Goal: Information Seeking & Learning: Learn about a topic

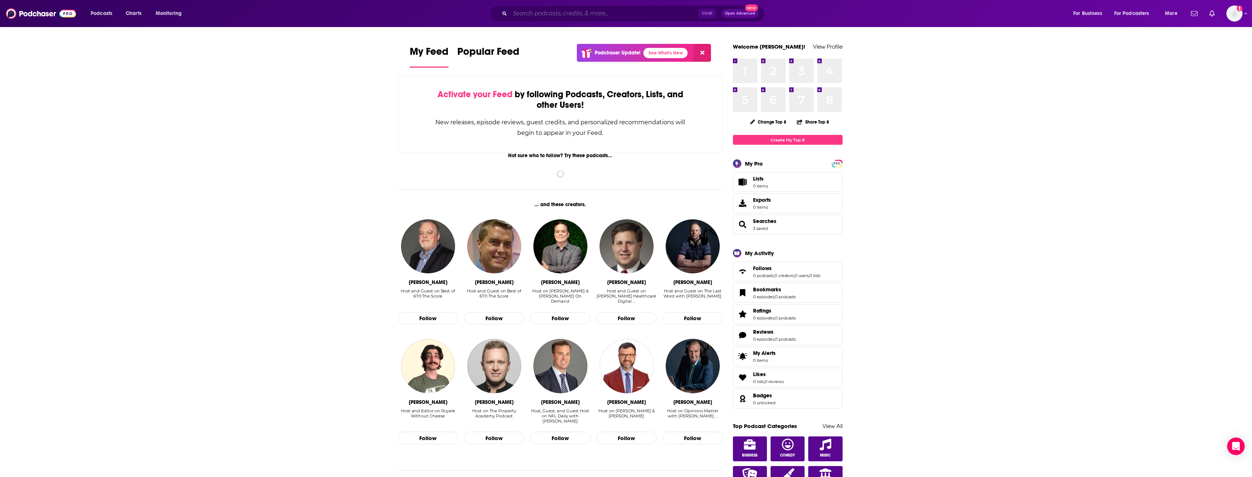
click at [610, 15] on input "Search podcasts, credits, & more..." at bounding box center [604, 14] width 189 height 12
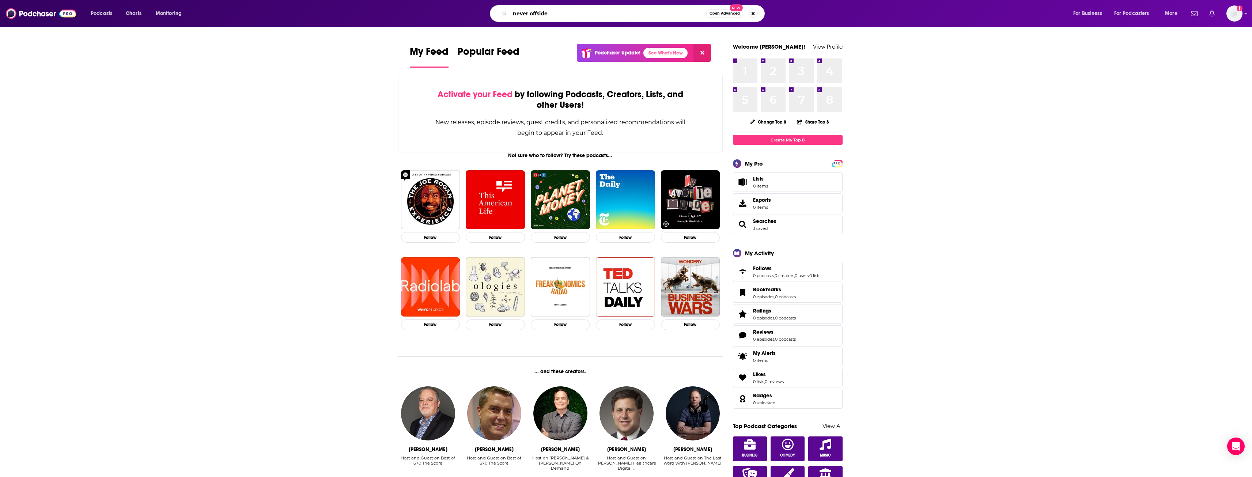
click at [612, 18] on input "never offside" at bounding box center [608, 14] width 196 height 12
type input "never offside"
click at [104, 14] on span "Podcasts" at bounding box center [102, 13] width 22 height 10
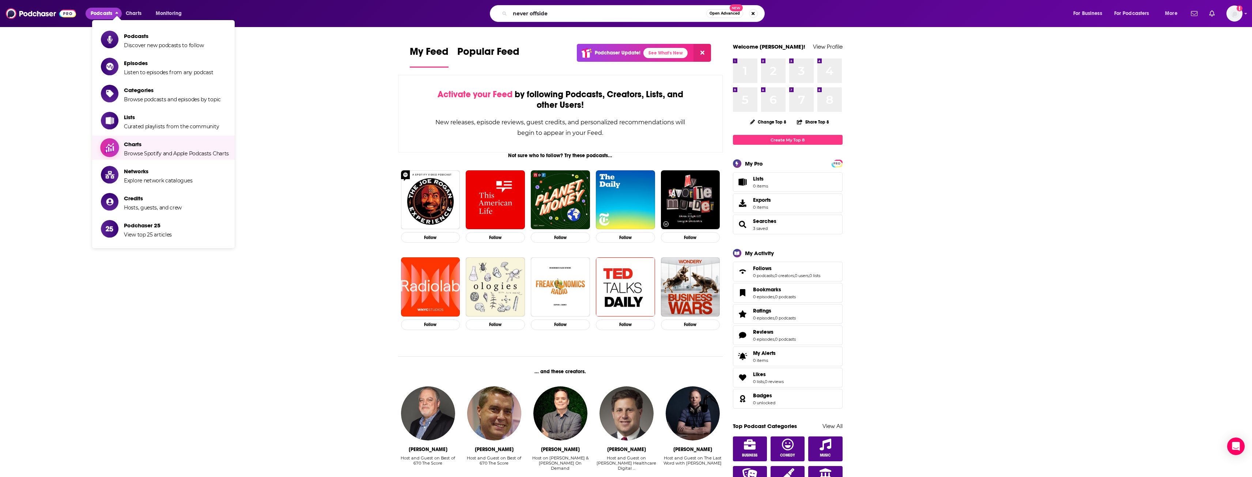
click at [142, 151] on span "Browse Spotify and Apple Podcasts Charts" at bounding box center [176, 153] width 105 height 7
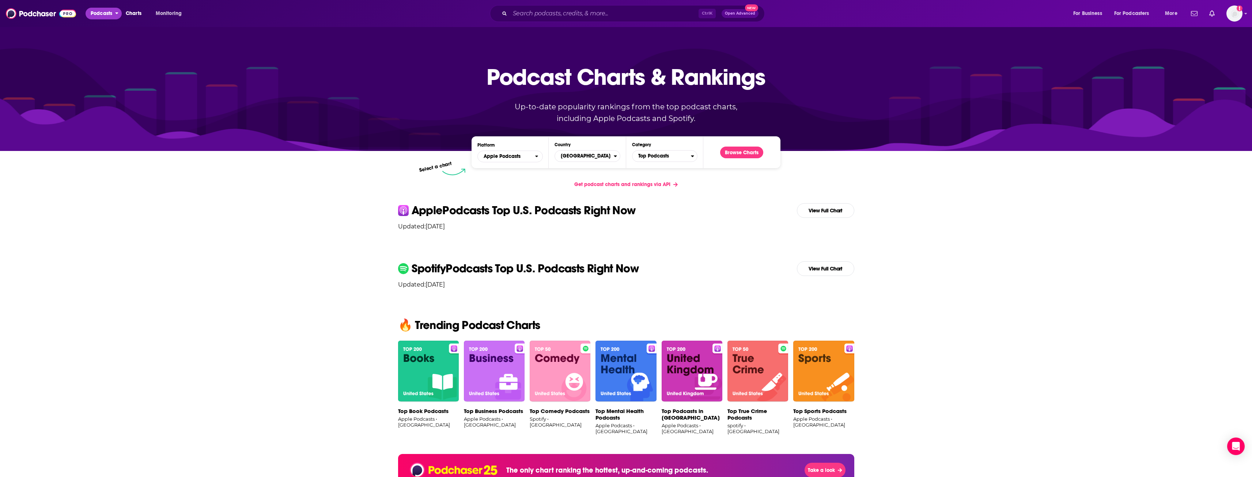
click at [107, 14] on span "Podcasts" at bounding box center [102, 13] width 22 height 10
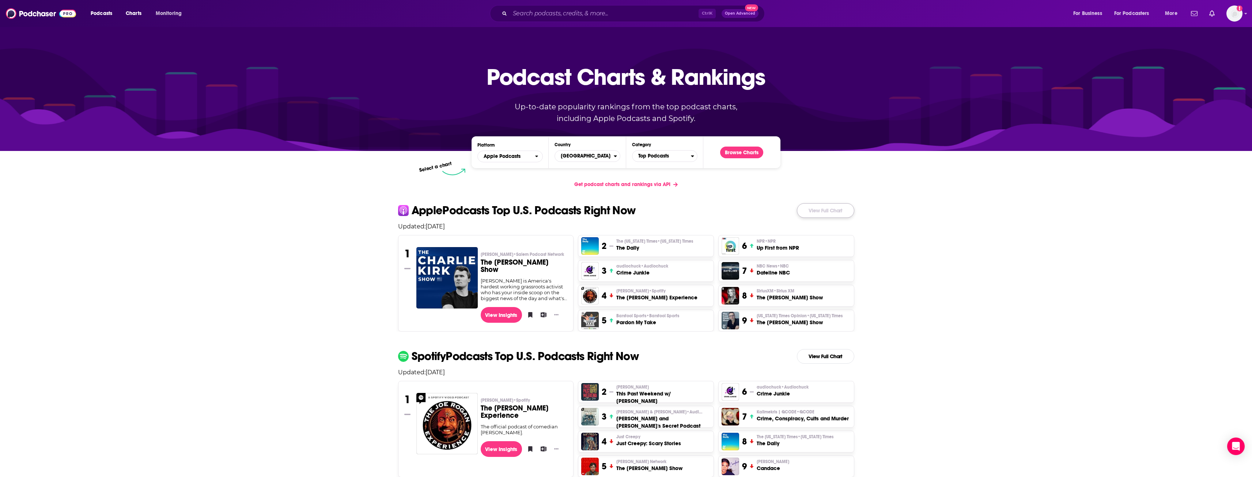
click at [831, 212] on link "View Full Chart" at bounding box center [825, 210] width 57 height 15
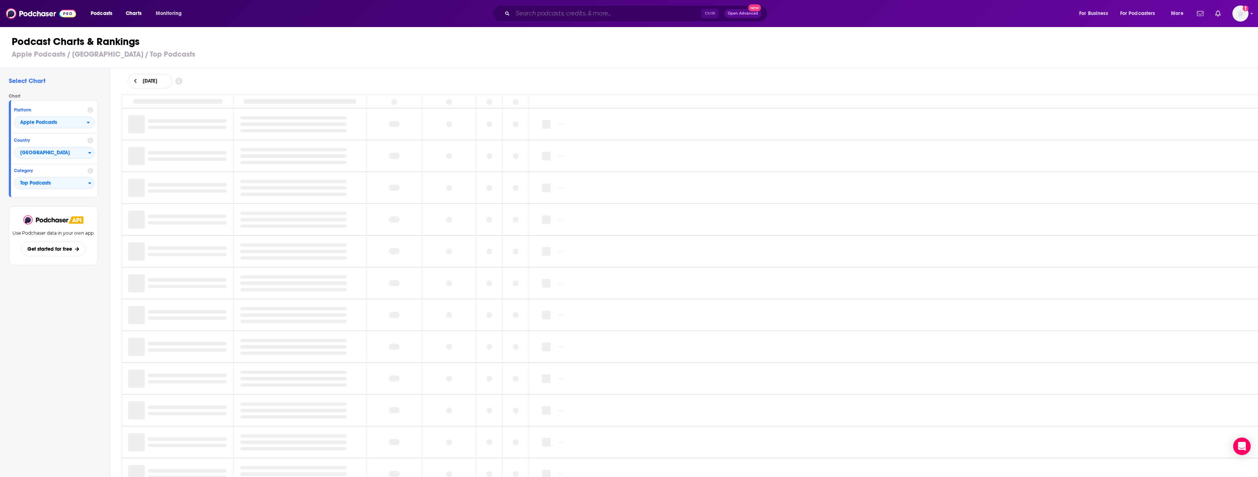
click at [573, 13] on input "Search podcasts, credits, & more..." at bounding box center [607, 14] width 189 height 12
click at [565, 18] on input "Search podcasts, credits, & more..." at bounding box center [607, 14] width 189 height 12
click at [558, 11] on input "Search podcasts, credits, & more..." at bounding box center [607, 14] width 189 height 12
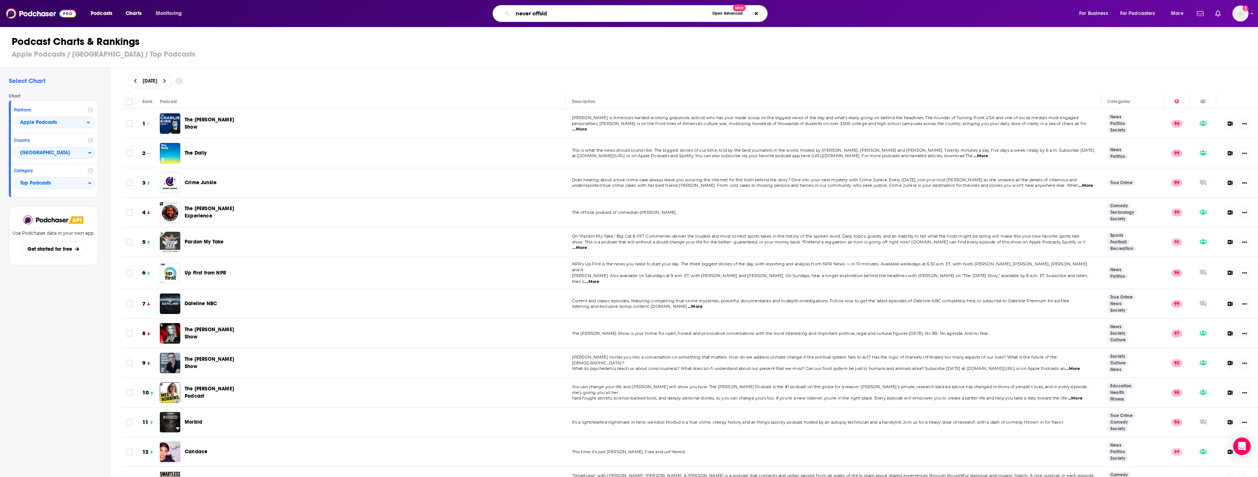
type input "never offside"
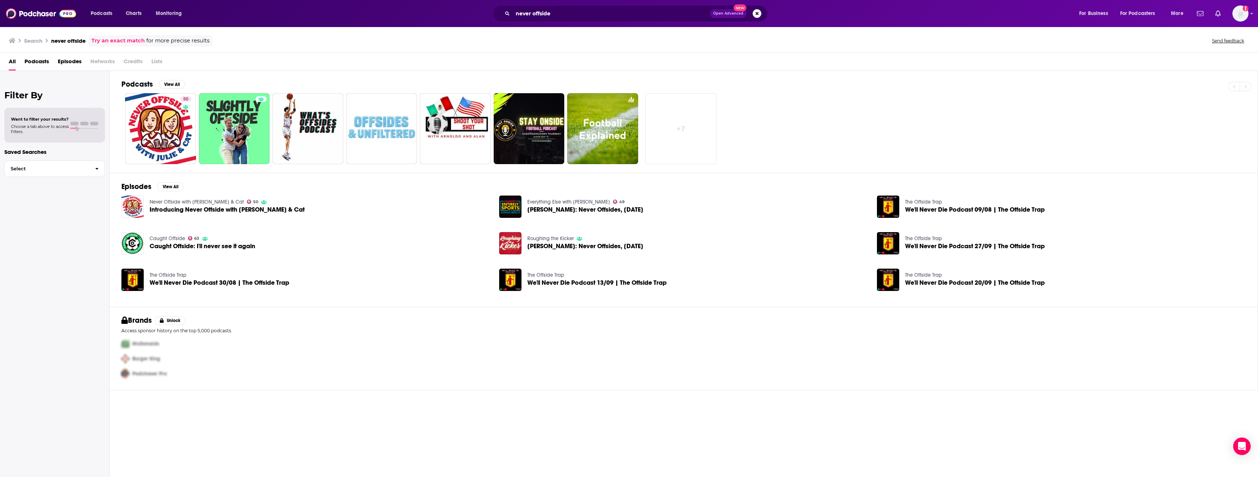
click at [178, 210] on span "Introducing Never Offside with [PERSON_NAME] & Cat" at bounding box center [227, 210] width 155 height 6
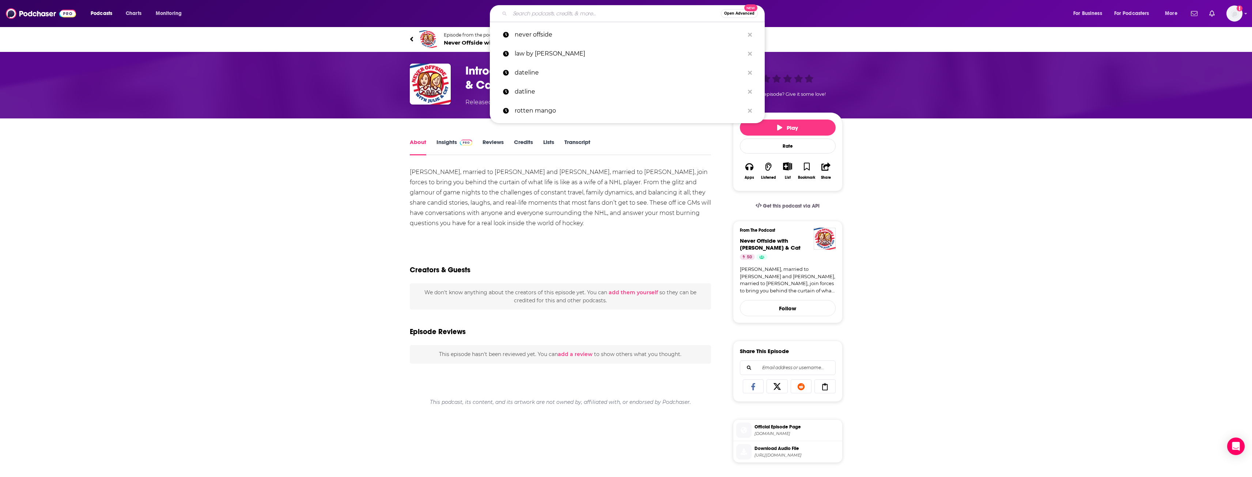
click at [611, 16] on input "Search podcasts, credits, & more..." at bounding box center [615, 14] width 211 height 12
click at [560, 34] on p "never offside" at bounding box center [630, 34] width 230 height 19
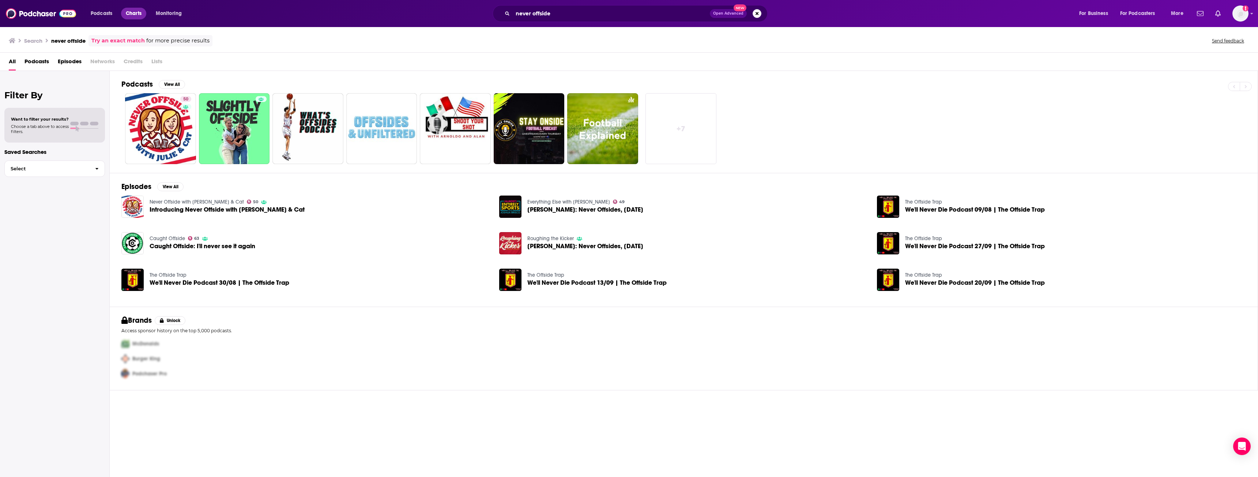
click at [135, 13] on span "Charts" at bounding box center [134, 13] width 16 height 10
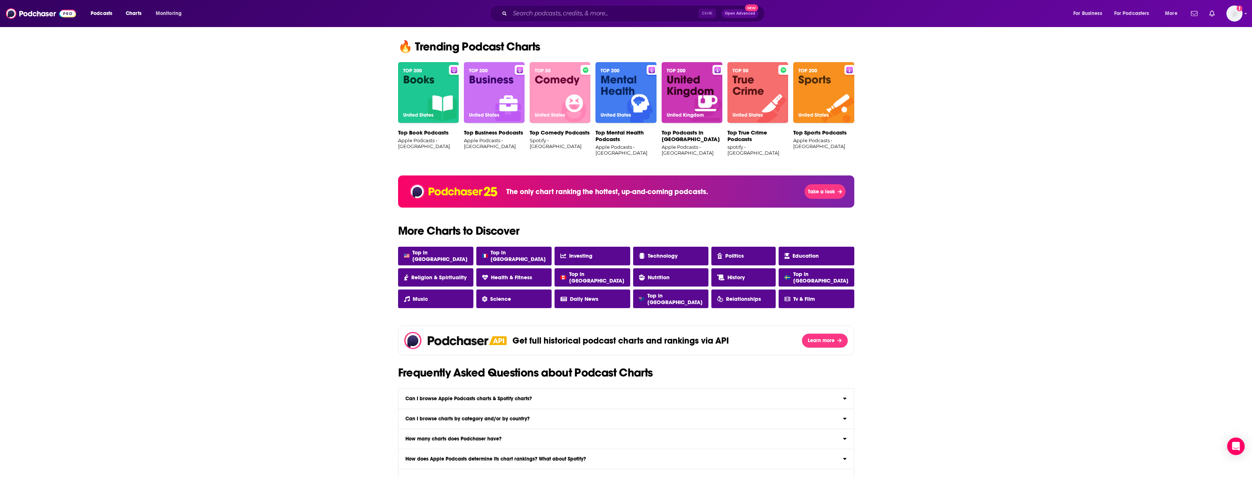
scroll to position [548, 0]
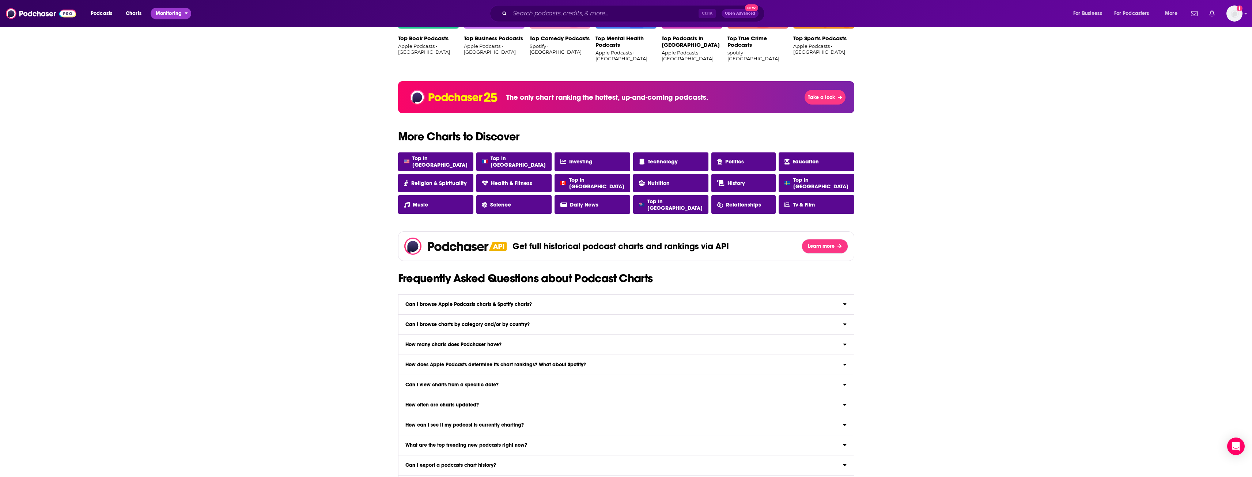
click at [159, 14] on span "Monitoring" at bounding box center [169, 13] width 26 height 10
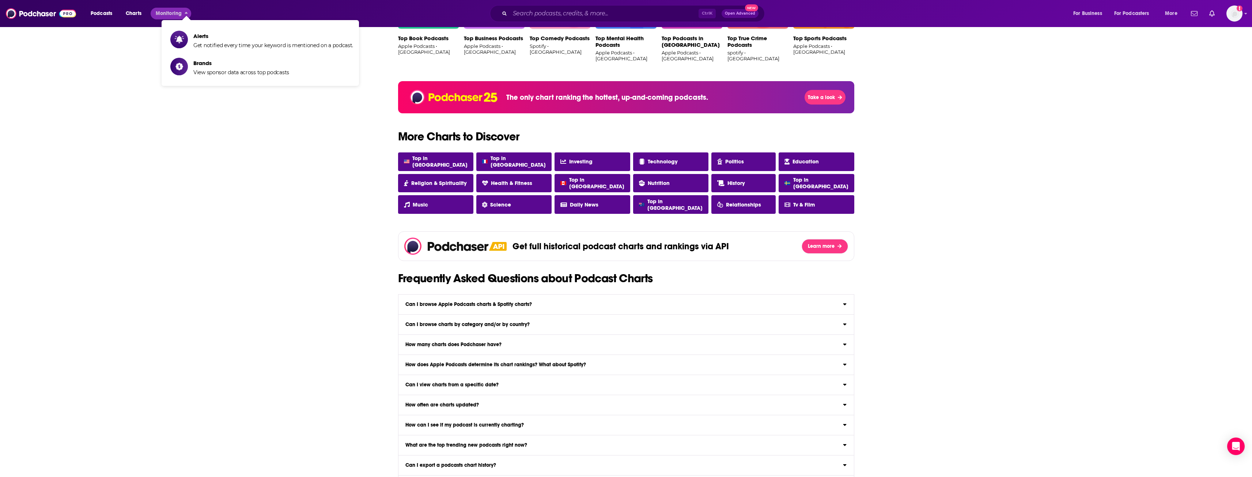
click at [99, 53] on div "Podcast Charts & Rankings Up-to-date popularity rankings from the top podcast c…" at bounding box center [626, 47] width 1252 height 1138
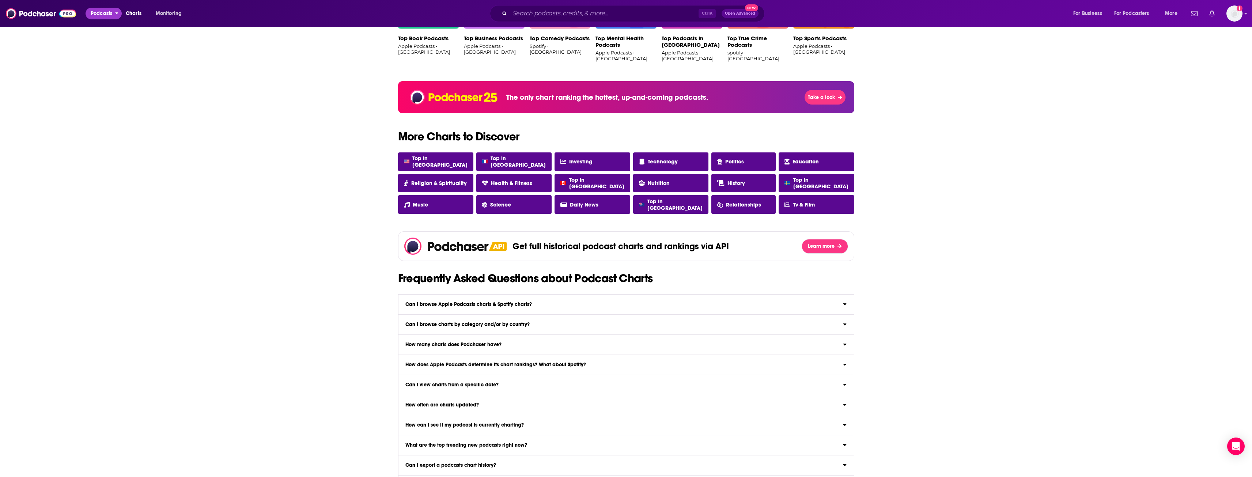
click at [103, 9] on span "Podcasts" at bounding box center [102, 13] width 22 height 10
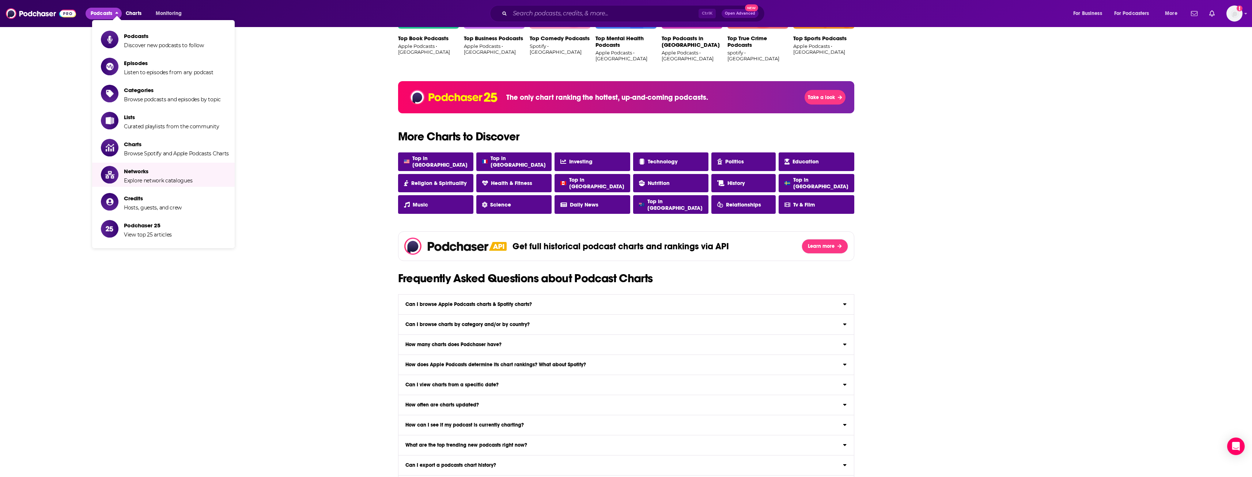
click at [283, 167] on div "Podcast Charts & Rankings Up-to-date popularity rankings from the top podcast c…" at bounding box center [626, 47] width 1252 height 1138
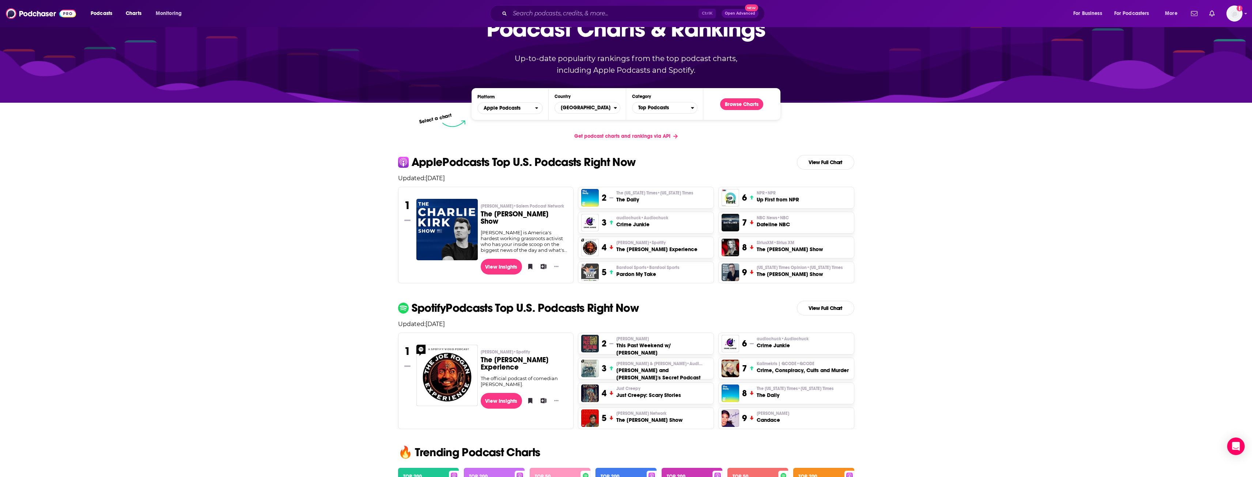
scroll to position [73, 0]
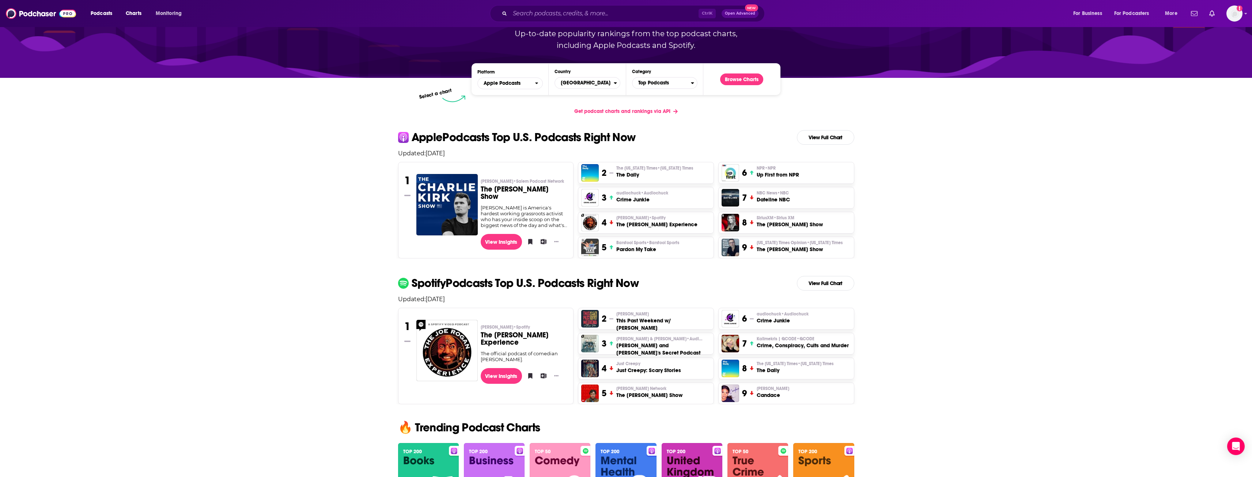
click at [623, 173] on h3 "The Daily" at bounding box center [654, 174] width 77 height 7
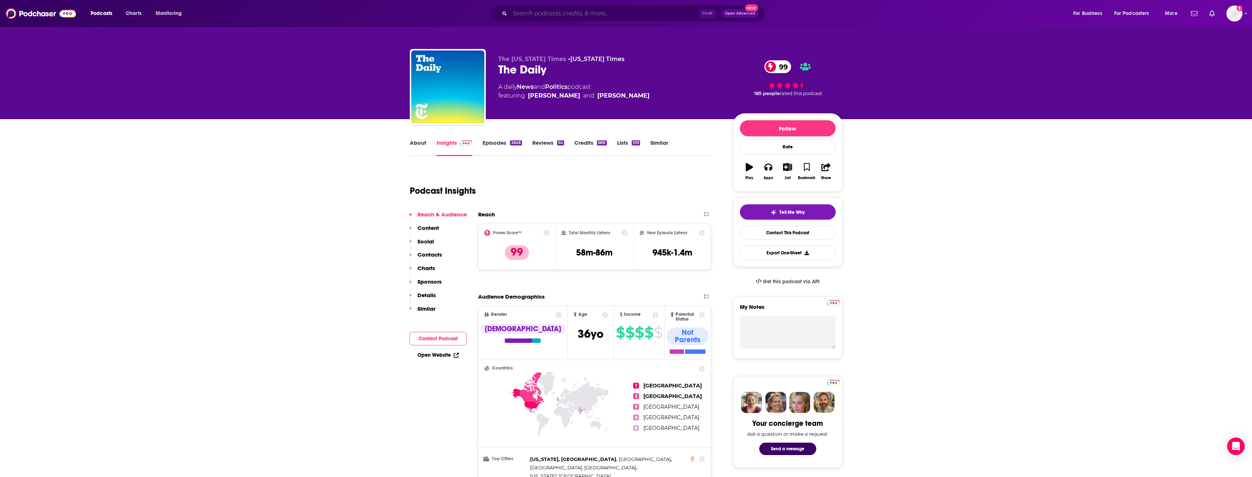
click at [577, 16] on input "Search podcasts, credits, & more..." at bounding box center [604, 14] width 189 height 12
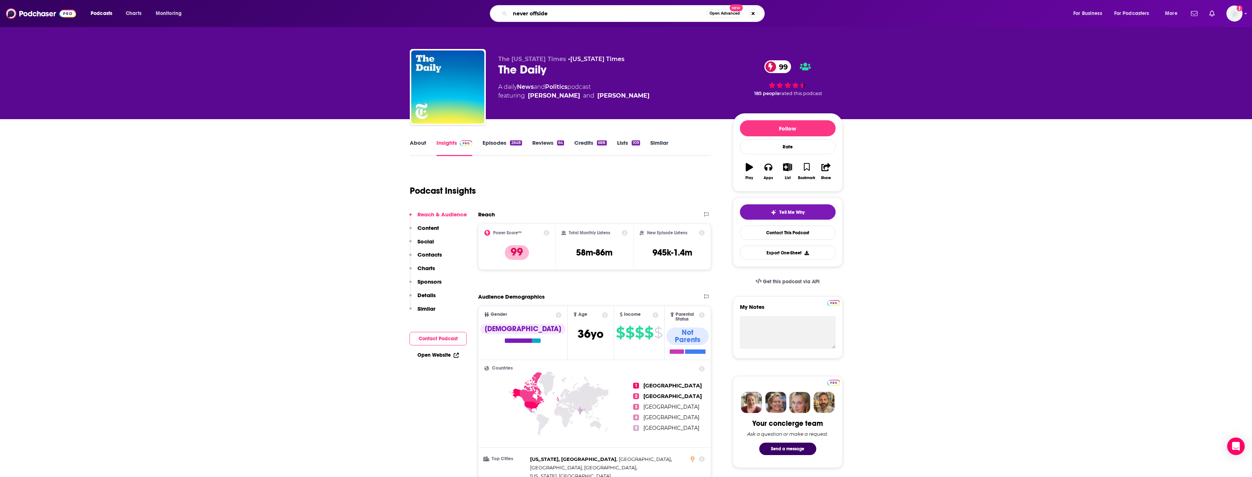
click at [558, 12] on input "never offside" at bounding box center [608, 14] width 196 height 12
type input "never offside"
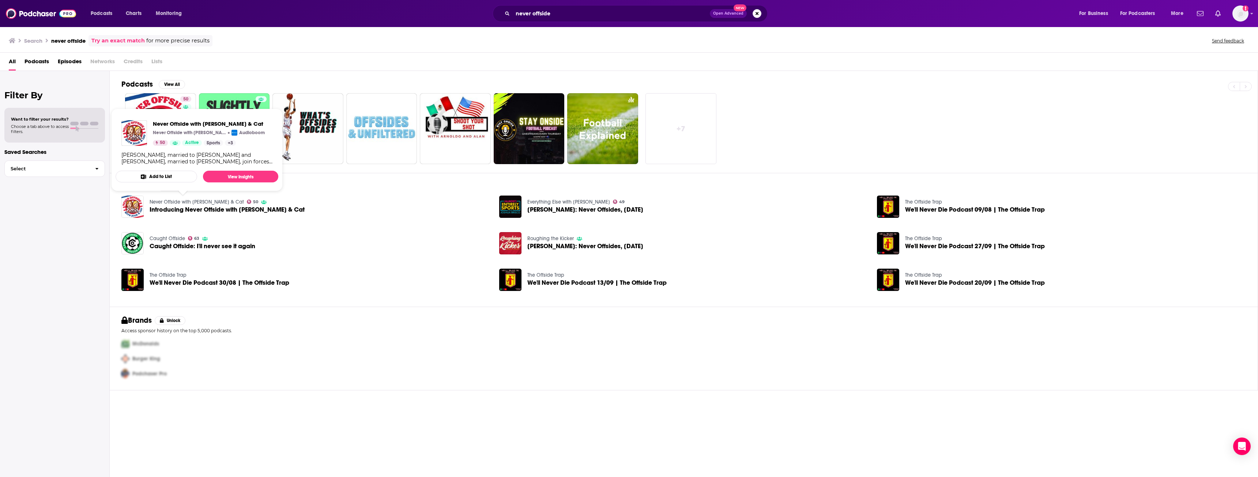
click at [165, 204] on link "Never Offside with [PERSON_NAME] & Cat" at bounding box center [197, 202] width 94 height 6
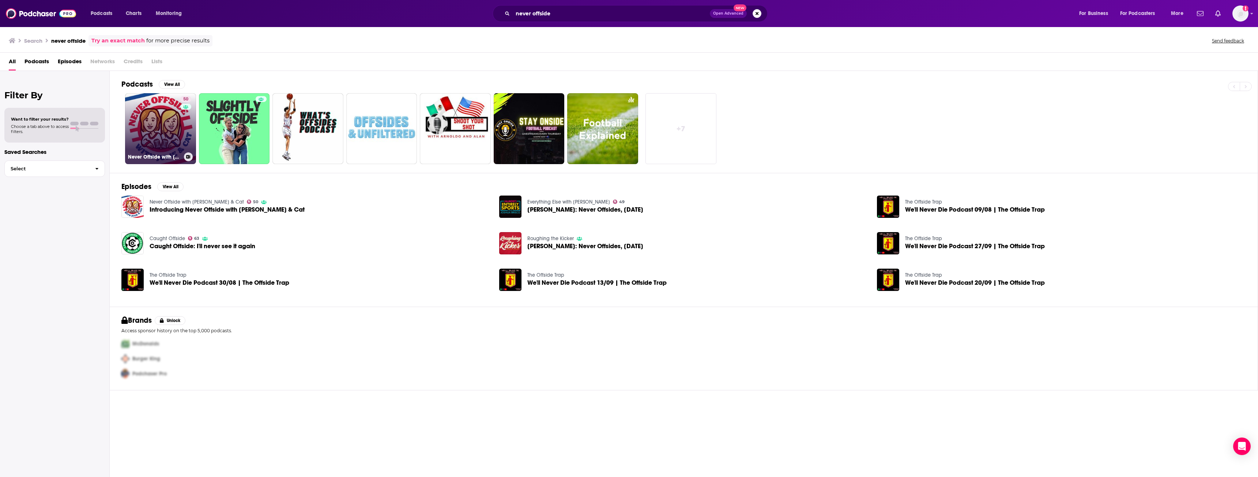
click at [141, 106] on link "50 Never Offside with [PERSON_NAME] & Cat" at bounding box center [160, 128] width 71 height 71
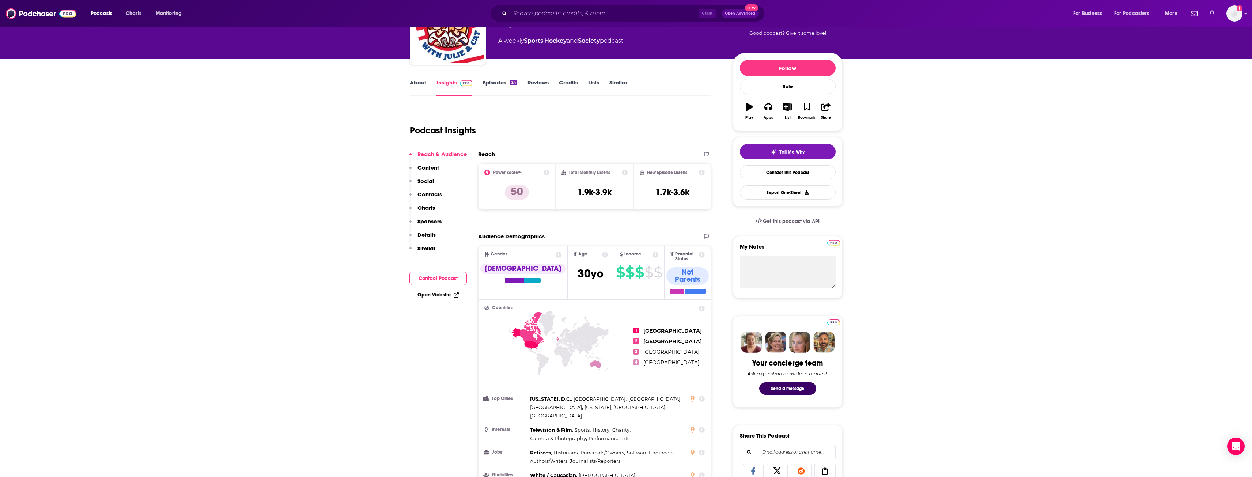
scroll to position [37, 0]
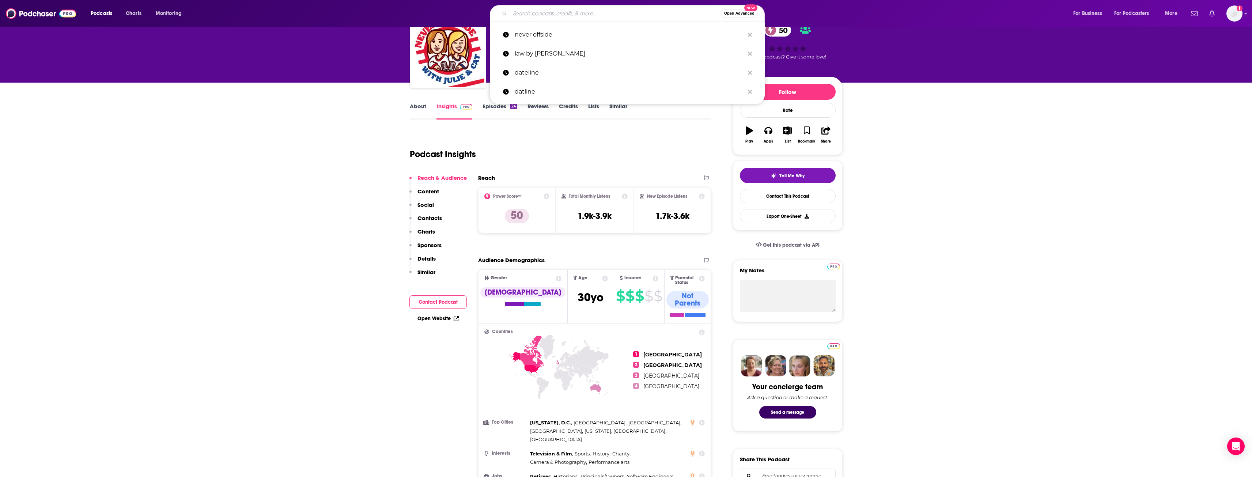
click at [592, 14] on input "Search podcasts, credits, & more..." at bounding box center [615, 14] width 211 height 12
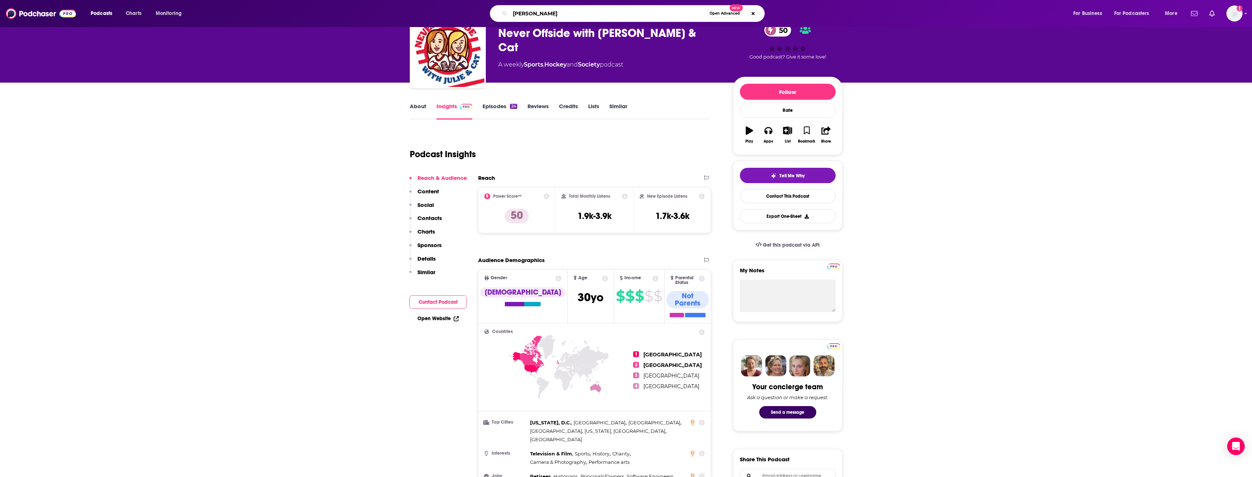
type input "[PERSON_NAME]"
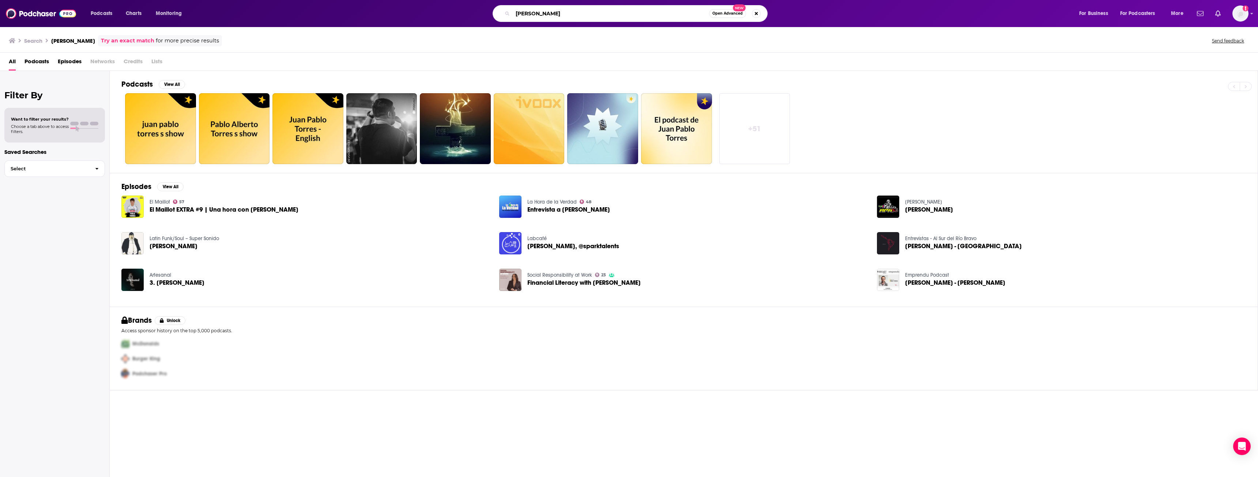
drag, startPoint x: 571, startPoint y: 15, endPoint x: 473, endPoint y: 11, distance: 98.8
click at [473, 11] on div "[PERSON_NAME] Open Advanced New" at bounding box center [637, 13] width 868 height 17
type input "new heights"
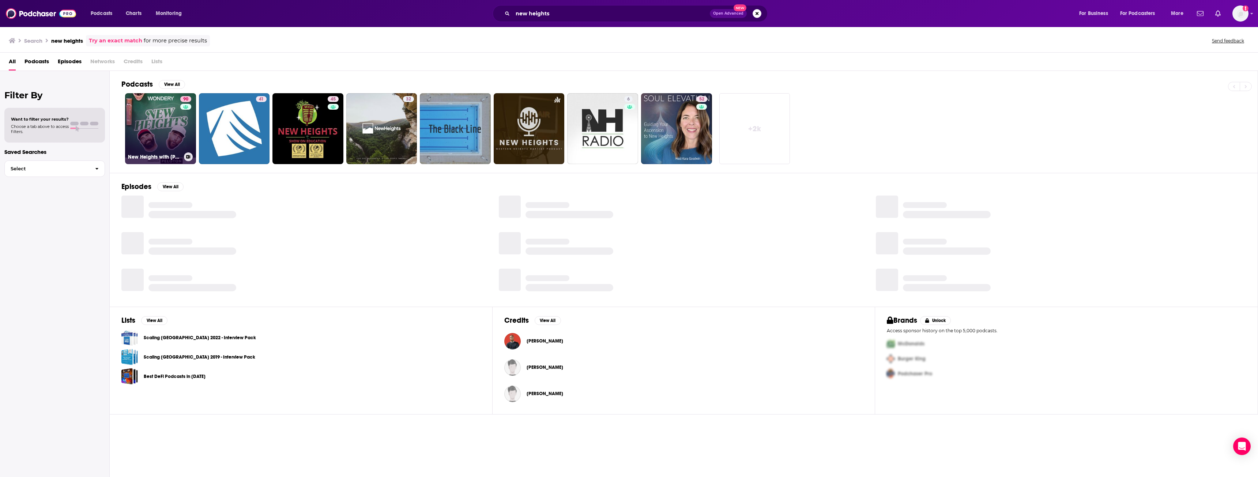
click at [152, 122] on link "90 [GEOGRAPHIC_DATA] with [PERSON_NAME] & [PERSON_NAME]" at bounding box center [160, 128] width 71 height 71
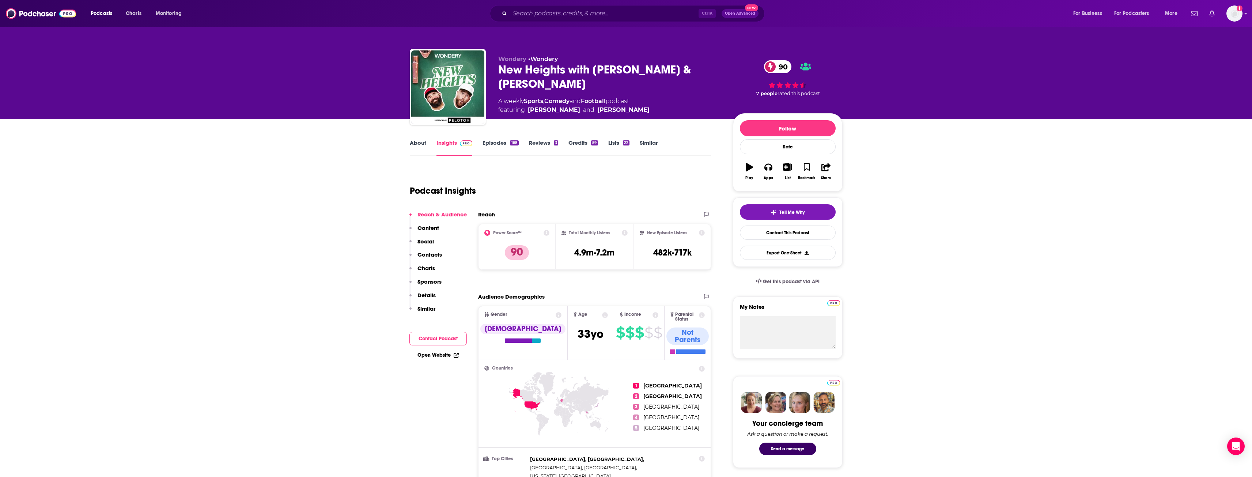
click at [775, 68] on span at bounding box center [770, 66] width 13 height 13
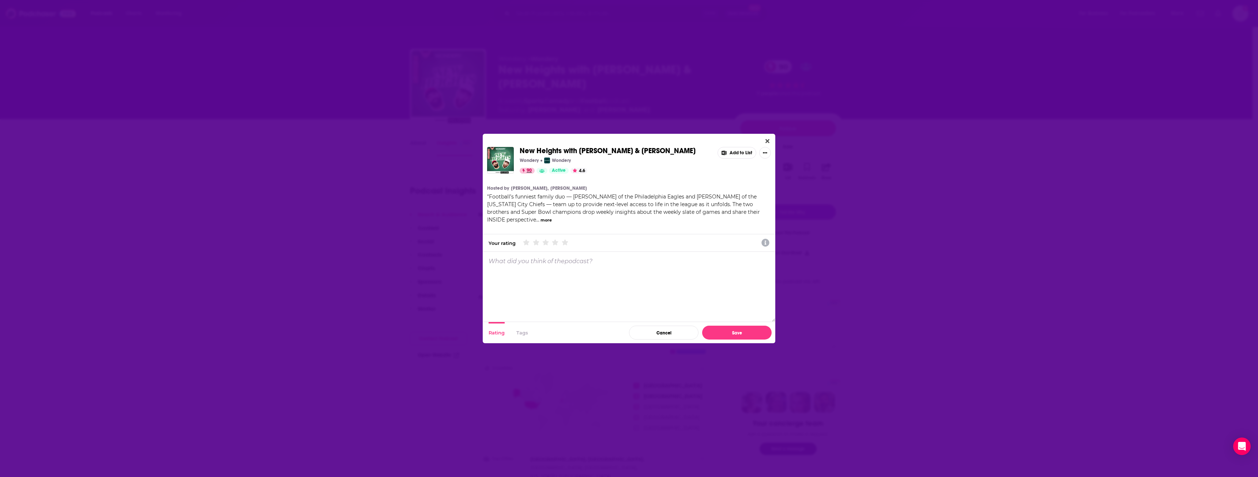
click at [529, 172] on span "90" at bounding box center [528, 170] width 5 height 7
click at [769, 142] on button "Close" at bounding box center [767, 141] width 10 height 9
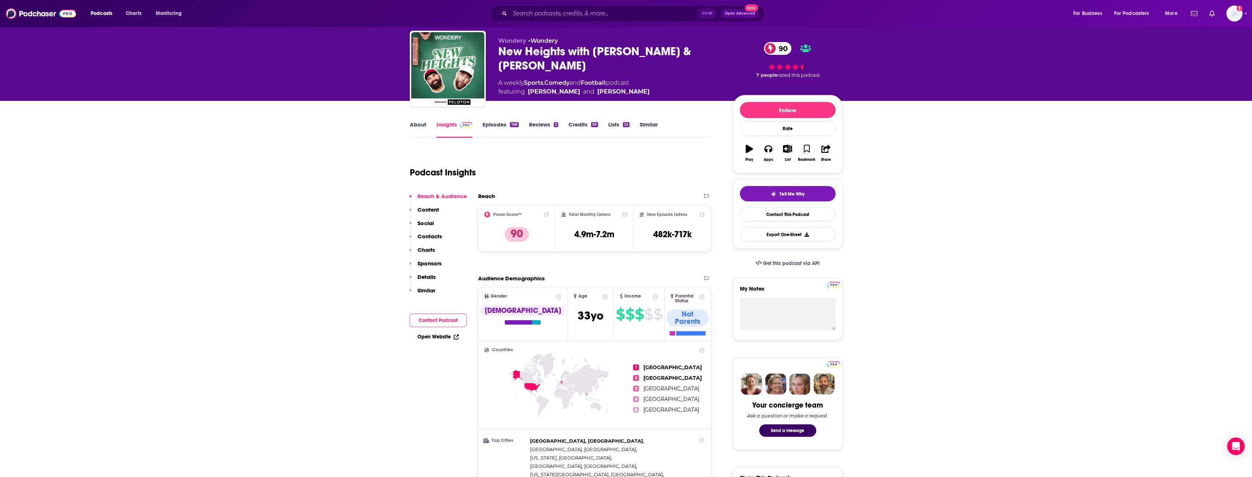
scroll to position [37, 0]
